Goal: Information Seeking & Learning: Learn about a topic

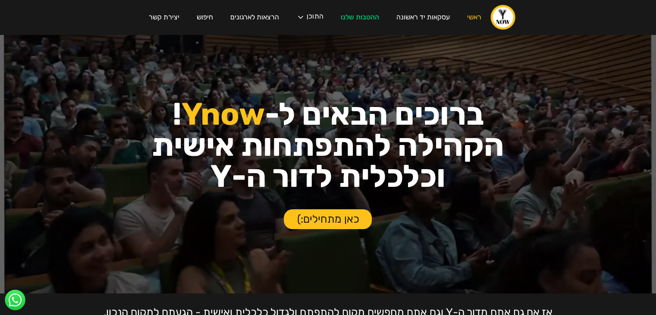
click at [357, 18] on div "עסקת פריסייל קבוצתית בצומת סביון לחברי הקהילה! ‍ אחרי חצי שנה של חיפושים, נכנסה…" at bounding box center [328, 157] width 656 height 315
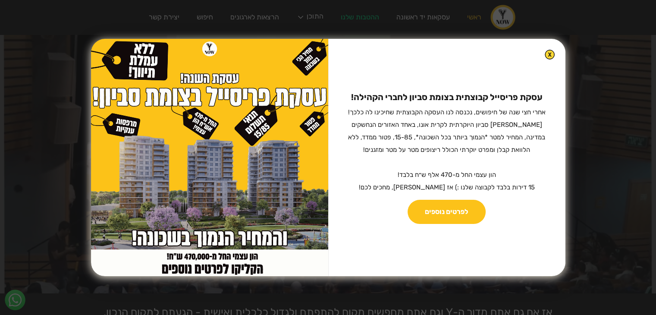
click at [544, 56] on img at bounding box center [549, 55] width 10 height 10
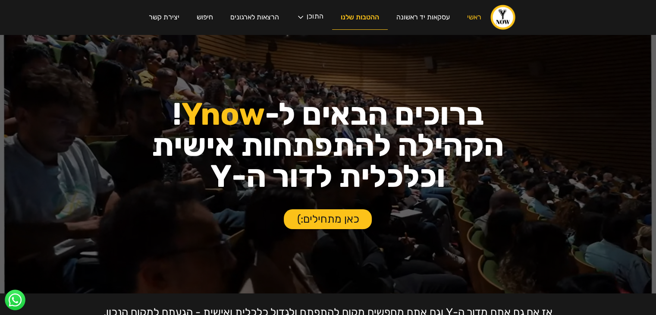
click at [368, 17] on link "ההטבות שלנו" at bounding box center [360, 17] width 56 height 25
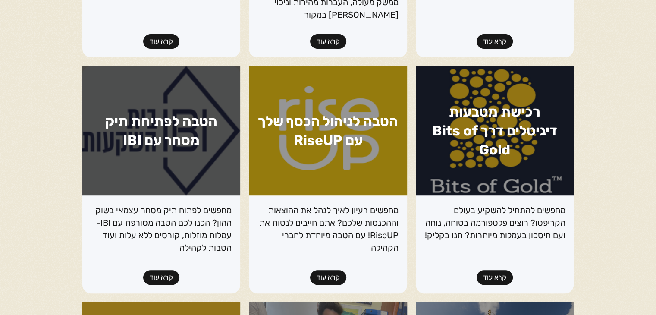
scroll to position [431, 0]
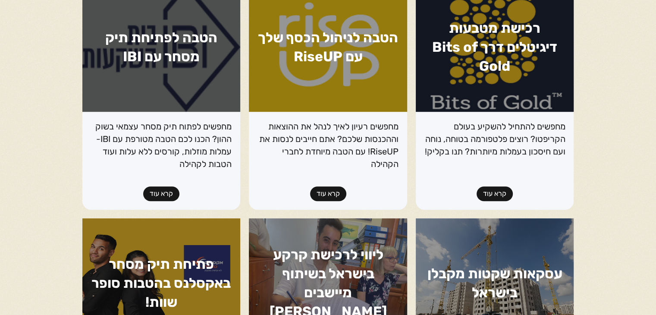
click at [160, 192] on link "קרא עוד" at bounding box center [161, 193] width 36 height 15
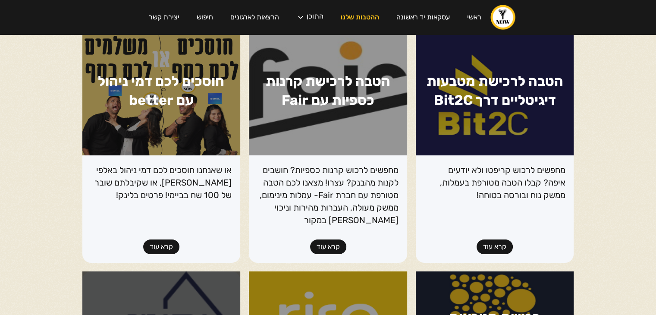
scroll to position [43, 0]
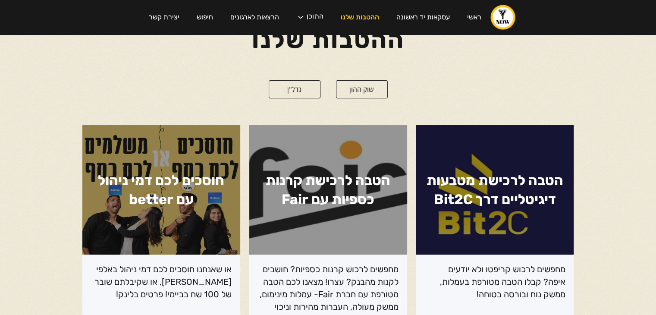
click at [354, 88] on link "שוק ההון" at bounding box center [362, 89] width 52 height 18
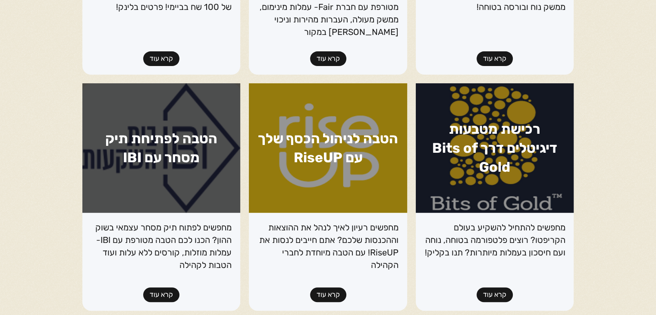
scroll to position [388, 0]
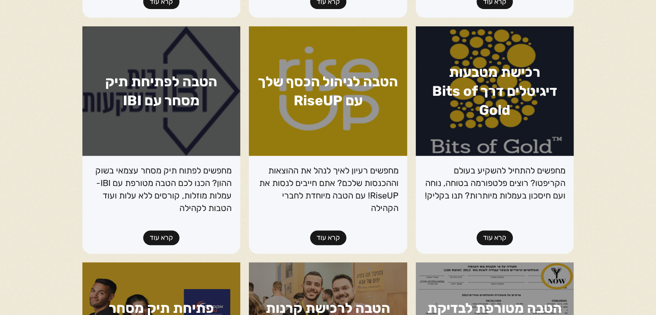
click at [164, 234] on link "קרא עוד" at bounding box center [161, 237] width 36 height 15
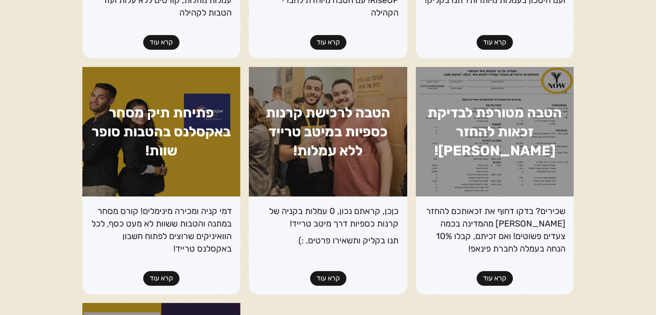
scroll to position [604, 0]
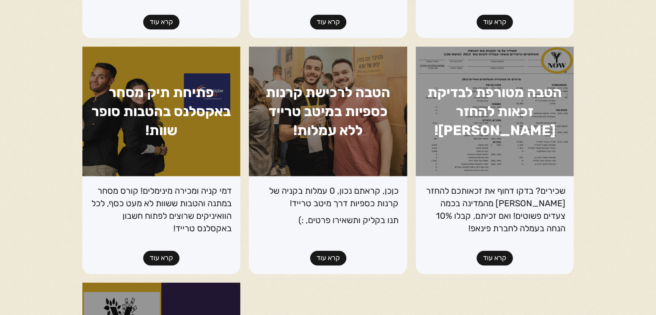
click at [162, 257] on link "קרא עוד" at bounding box center [161, 257] width 36 height 15
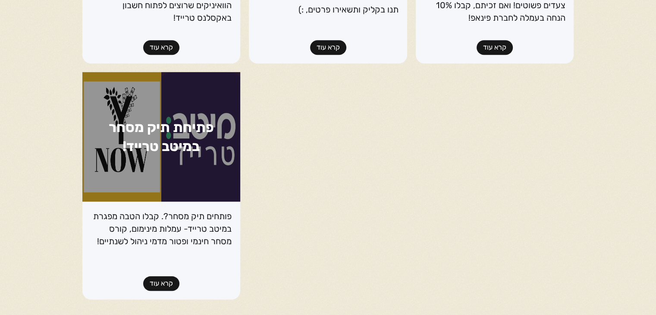
scroll to position [857, 0]
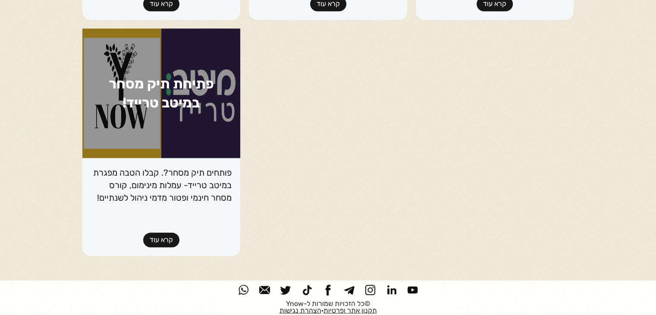
click at [166, 233] on link "קרא עוד" at bounding box center [161, 239] width 36 height 15
